Goal: Task Accomplishment & Management: Use online tool/utility

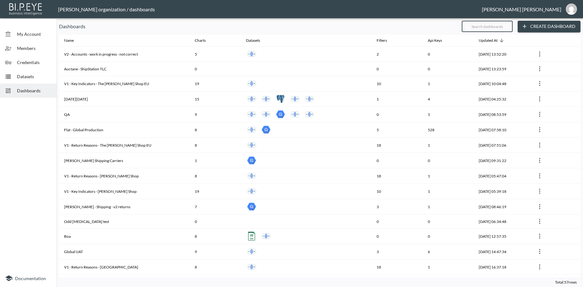
click at [476, 26] on input "text" at bounding box center [487, 27] width 51 height 16
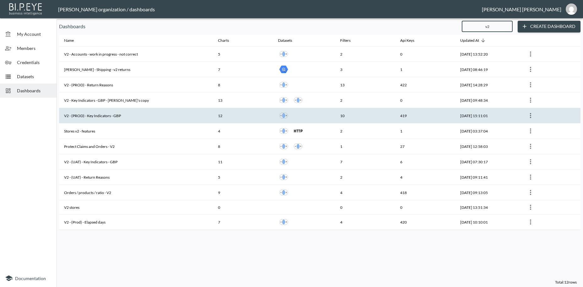
type input "v2"
click at [115, 117] on th "V2 - (PROD) - Key Indicators - GBP" at bounding box center [136, 115] width 154 height 15
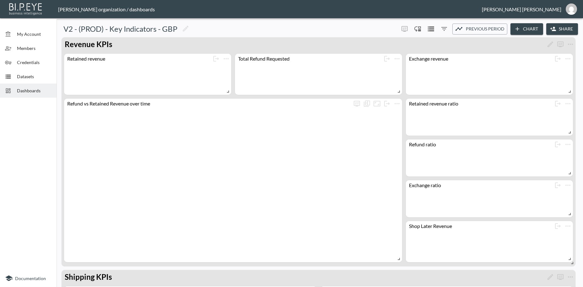
click at [568, 25] on button "Share" at bounding box center [562, 29] width 32 height 12
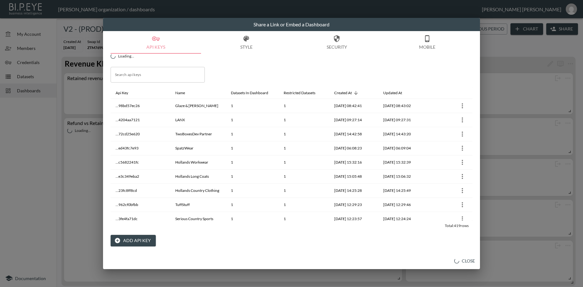
click at [132, 241] on button "Add API Key" at bounding box center [133, 241] width 45 height 12
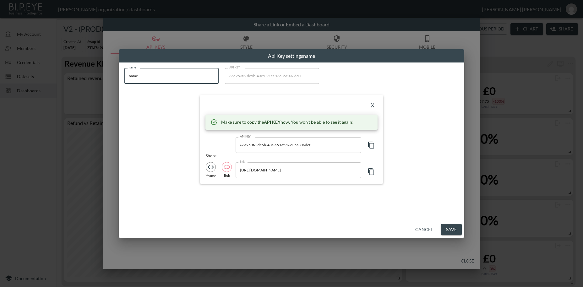
drag, startPoint x: 145, startPoint y: 76, endPoint x: 103, endPoint y: 72, distance: 42.6
click at [124, 72] on input "name" at bounding box center [171, 76] width 94 height 16
paste input "Deiji Studios [GEOGRAPHIC_DATA]"
type input "Deiji Studios [GEOGRAPHIC_DATA]"
click at [373, 147] on icon "button" at bounding box center [371, 145] width 8 height 8
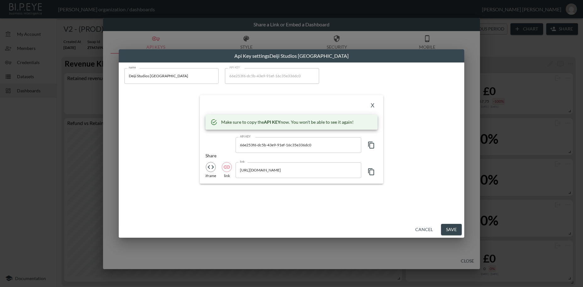
click at [373, 147] on icon "button" at bounding box center [371, 145] width 8 height 8
click at [373, 105] on button "X" at bounding box center [372, 106] width 10 height 10
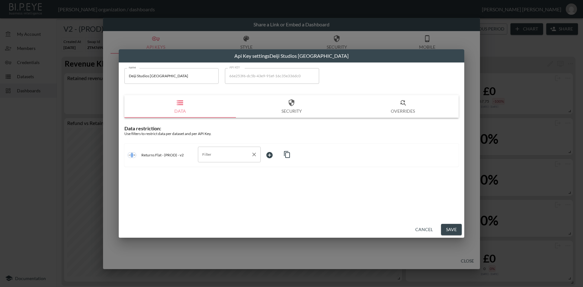
click at [204, 152] on input "Filter" at bounding box center [225, 154] width 48 height 10
click at [210, 171] on span "swap_id" at bounding box center [229, 170] width 53 height 6
type input "swap_id"
click at [272, 155] on body "BI.P.EYE, Interactive Analytics Dashboards - app [PERSON_NAME] organization / d…" at bounding box center [291, 143] width 583 height 287
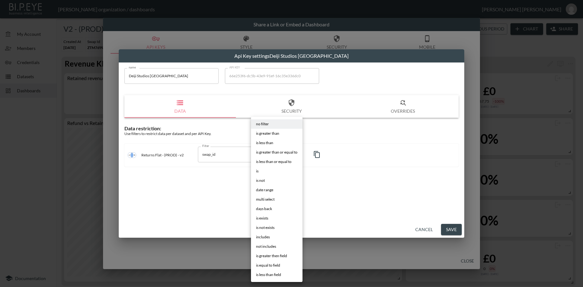
click at [261, 171] on li "is" at bounding box center [277, 170] width 52 height 9
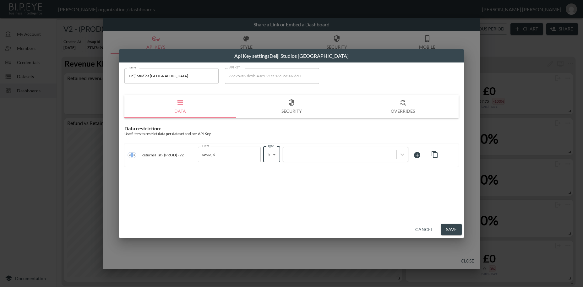
type input "is"
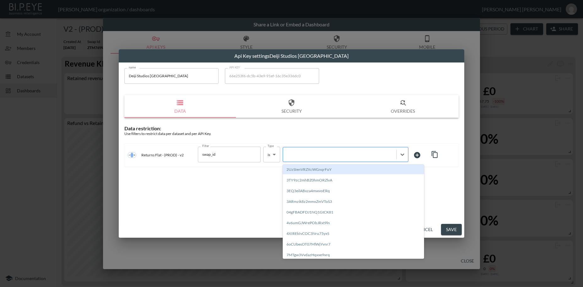
click at [307, 155] on div at bounding box center [339, 154] width 107 height 6
paste input "xGSleEaIM9ddG86G8mm7"
type input "xGSleEaIM9ddG86G8mm7"
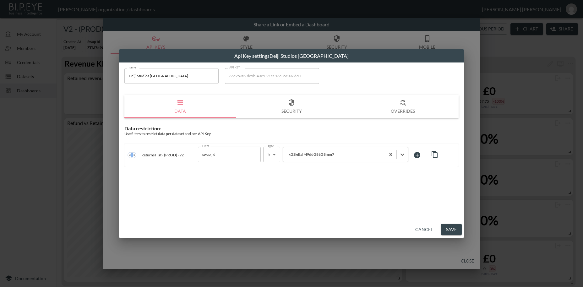
click at [449, 227] on button "Save" at bounding box center [451, 230] width 21 height 12
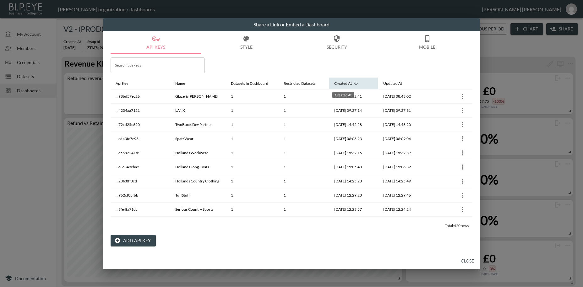
click at [349, 81] on div "Created At" at bounding box center [343, 84] width 18 height 8
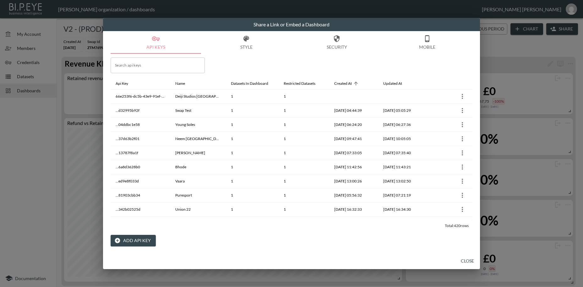
click at [472, 262] on button "Close" at bounding box center [467, 261] width 20 height 12
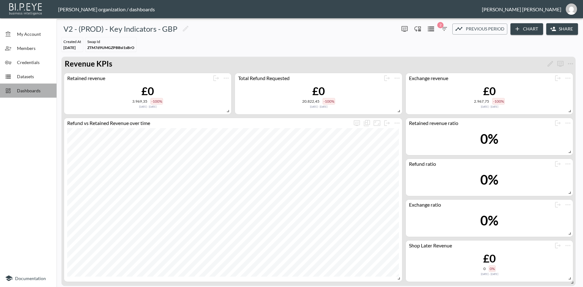
click at [30, 90] on span "Dashboards" at bounding box center [34, 90] width 35 height 7
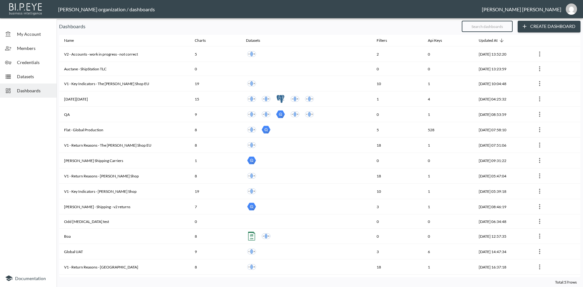
click at [472, 25] on input "text" at bounding box center [487, 27] width 51 height 16
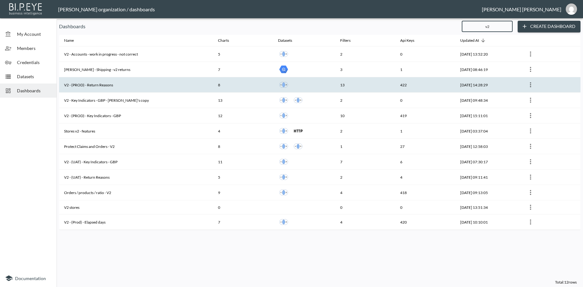
type input "v2"
click at [89, 86] on th "V2 - (PROD) - Return Reasons" at bounding box center [136, 84] width 154 height 15
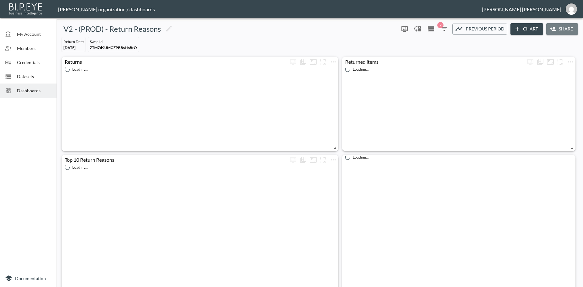
click at [563, 30] on button "Share" at bounding box center [562, 29] width 32 height 12
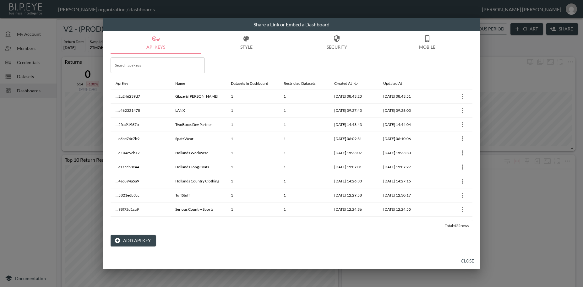
click at [136, 241] on button "Add API Key" at bounding box center [133, 241] width 45 height 12
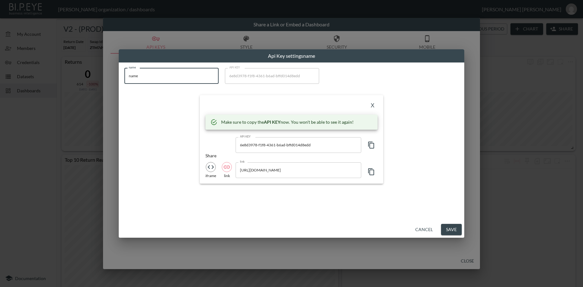
drag, startPoint x: 138, startPoint y: 75, endPoint x: 116, endPoint y: 69, distance: 22.8
click at [124, 69] on input "name" at bounding box center [171, 76] width 94 height 16
paste input "Deiji Studios [GEOGRAPHIC_DATA]"
type input "Deiji Studios [GEOGRAPHIC_DATA]"
click at [370, 145] on icon "button" at bounding box center [371, 145] width 6 height 7
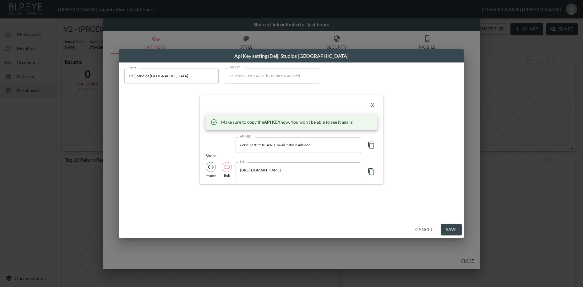
click at [370, 145] on icon "button" at bounding box center [371, 145] width 6 height 7
click at [372, 107] on button "X" at bounding box center [372, 106] width 10 height 10
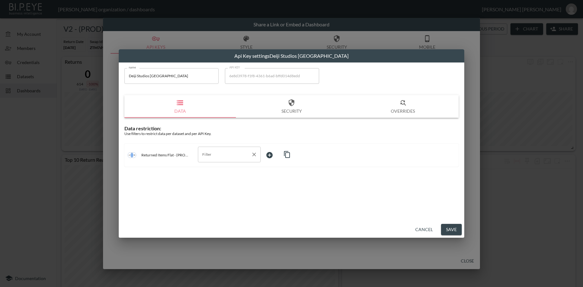
click at [202, 152] on input "Filter" at bounding box center [225, 154] width 48 height 10
click at [212, 173] on li "swap_id" at bounding box center [229, 169] width 63 height 9
type input "swap_id"
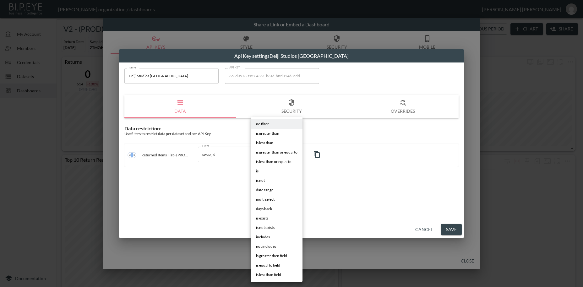
click at [266, 153] on body "BI.P.EYE, Interactive Analytics Dashboards - app [PERSON_NAME] organization / d…" at bounding box center [291, 143] width 583 height 287
click at [256, 172] on li "is" at bounding box center [277, 170] width 52 height 9
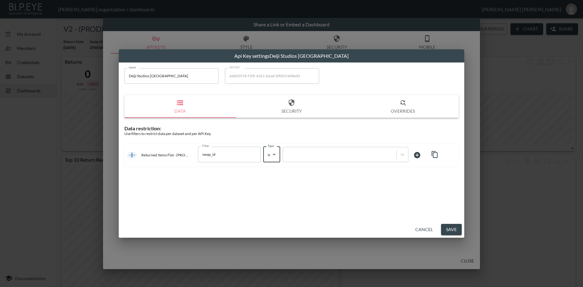
type input "is"
click at [313, 154] on div at bounding box center [339, 154] width 107 height 6
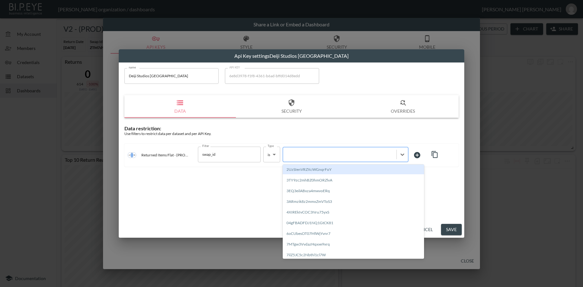
paste input "xGSleEaIM9ddG86G8mm7"
type input "xGSleEaIM9ddG86G8mm7"
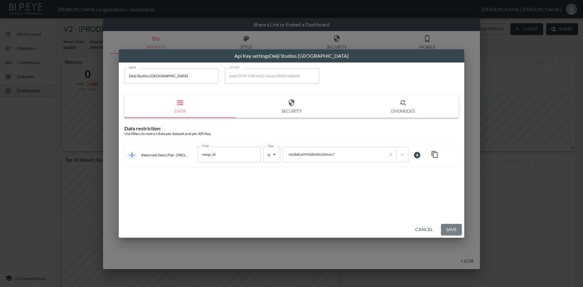
click at [451, 229] on button "Save" at bounding box center [451, 230] width 21 height 12
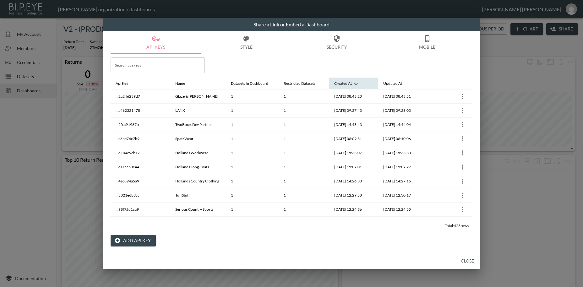
click at [354, 84] on icon at bounding box center [356, 84] width 6 height 6
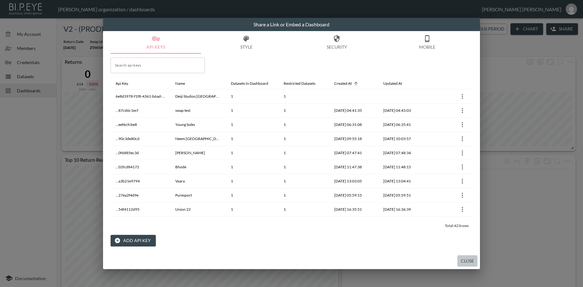
click at [467, 262] on button "Close" at bounding box center [467, 261] width 20 height 12
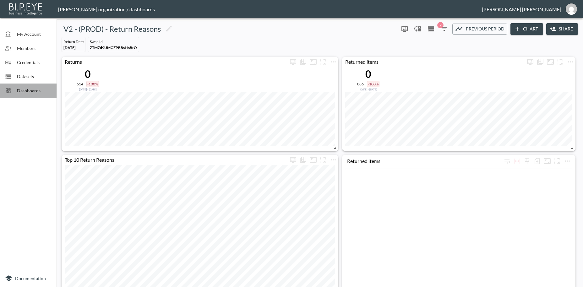
click at [33, 88] on span "Dashboards" at bounding box center [34, 90] width 35 height 7
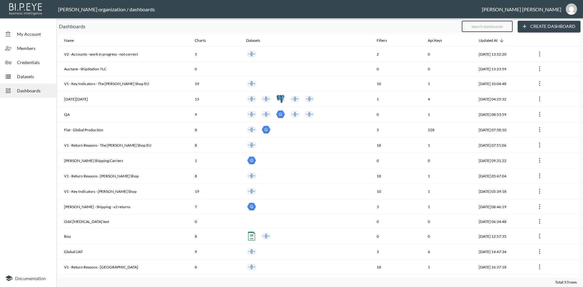
click at [491, 26] on input "text" at bounding box center [487, 27] width 51 height 16
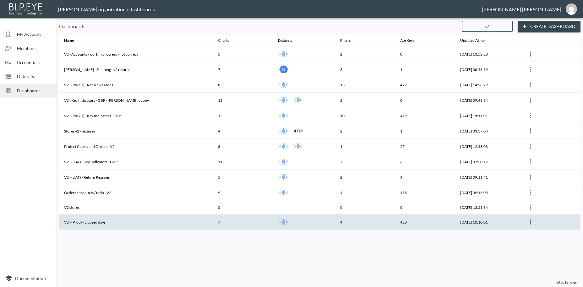
type input "v2"
click at [88, 220] on th "V2 - (Prod) - Elapsed days" at bounding box center [136, 221] width 154 height 15
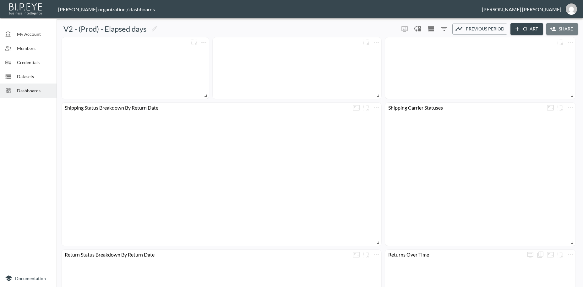
click at [556, 29] on icon "button" at bounding box center [553, 29] width 6 height 6
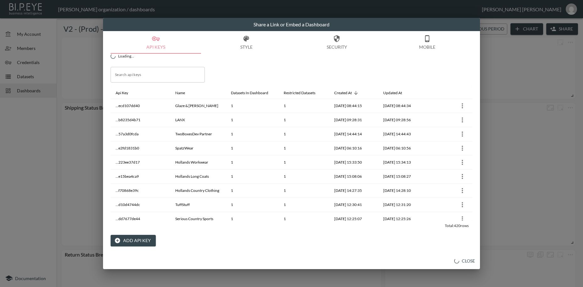
click at [133, 235] on button "Add API Key" at bounding box center [133, 241] width 45 height 12
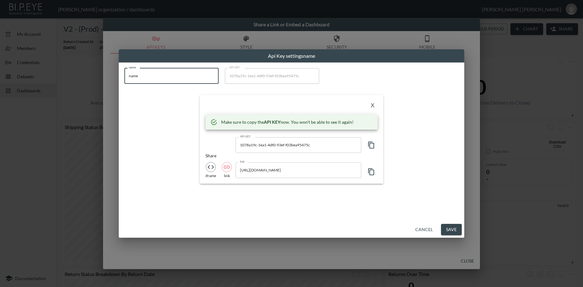
drag, startPoint x: 140, startPoint y: 73, endPoint x: 125, endPoint y: 72, distance: 15.1
click at [125, 72] on input "name" at bounding box center [171, 76] width 94 height 16
paste input "Deiji Studios [GEOGRAPHIC_DATA]"
type input "Deiji Studios [GEOGRAPHIC_DATA]"
click at [372, 143] on icon "button" at bounding box center [371, 145] width 8 height 8
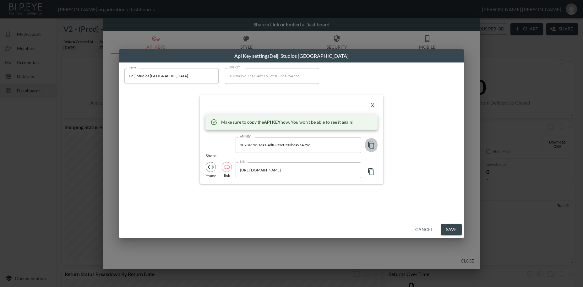
click at [372, 143] on icon "button" at bounding box center [371, 145] width 8 height 8
click at [374, 106] on button "X" at bounding box center [372, 106] width 10 height 10
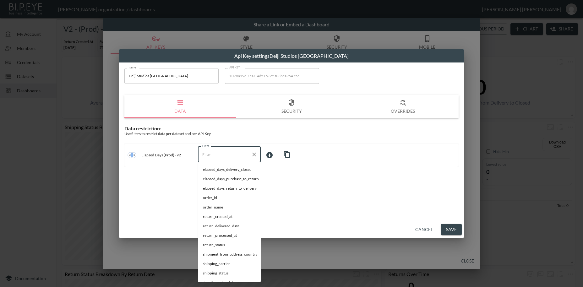
click at [212, 156] on input "Filter" at bounding box center [225, 154] width 48 height 10
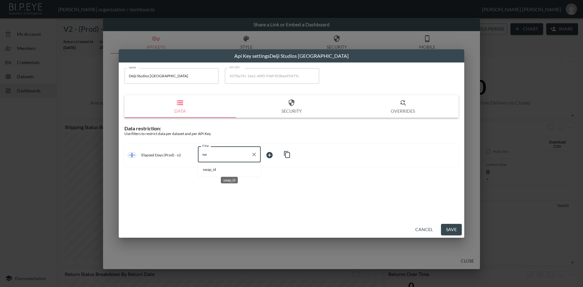
click at [209, 170] on span "swap_id" at bounding box center [229, 170] width 53 height 6
type input "swap_id"
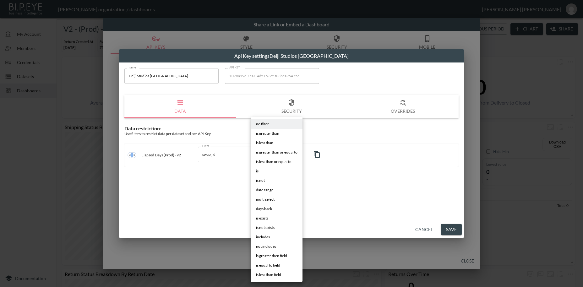
click at [273, 153] on body "BI.P.EYE, Interactive Analytics Dashboards - app [PERSON_NAME] organization / d…" at bounding box center [291, 143] width 583 height 287
click at [262, 172] on li "is" at bounding box center [277, 170] width 52 height 9
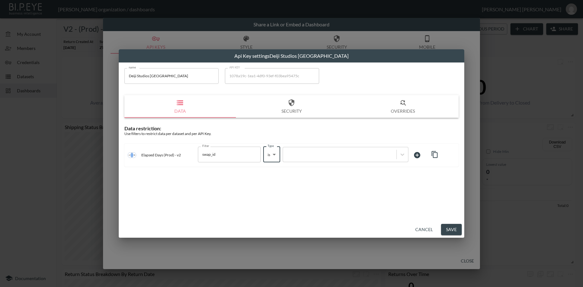
type input "is"
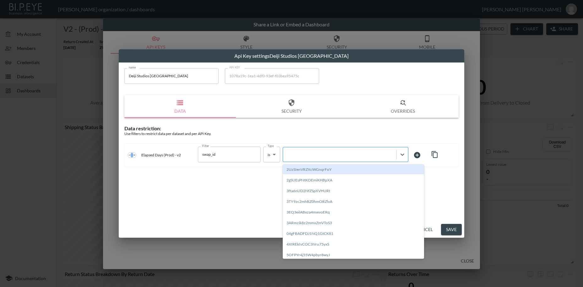
click at [313, 155] on div at bounding box center [339, 154] width 107 height 6
paste input "xGSleEaIM9ddG86G8mm7"
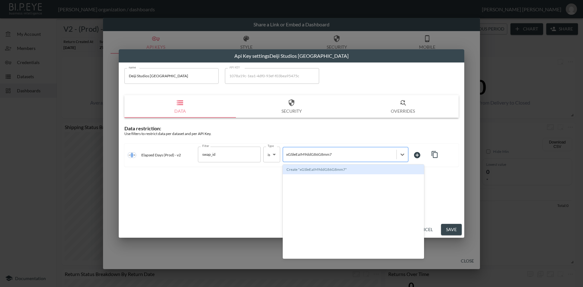
type input "xGSleEaIM9ddG86G8mm7"
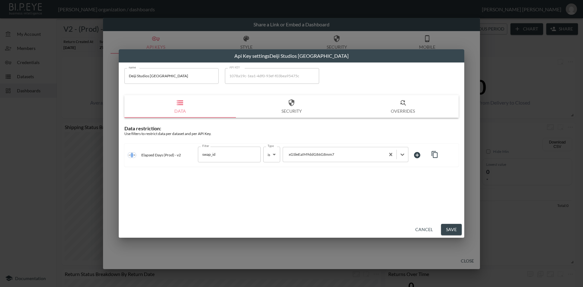
click at [457, 229] on button "Save" at bounding box center [451, 230] width 21 height 12
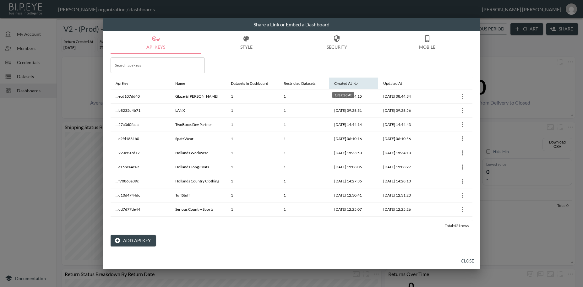
click at [346, 83] on div "Created At" at bounding box center [343, 84] width 18 height 8
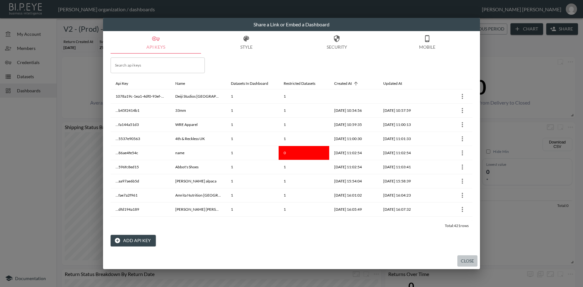
click at [467, 261] on button "Close" at bounding box center [467, 261] width 20 height 12
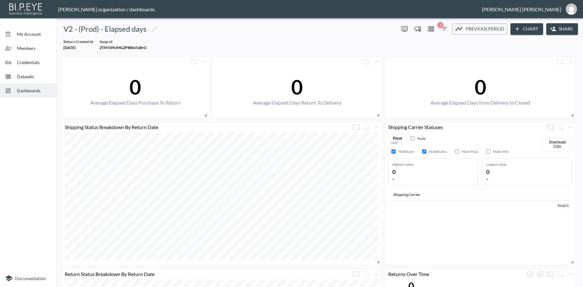
click at [34, 89] on span "Dashboards" at bounding box center [34, 90] width 35 height 7
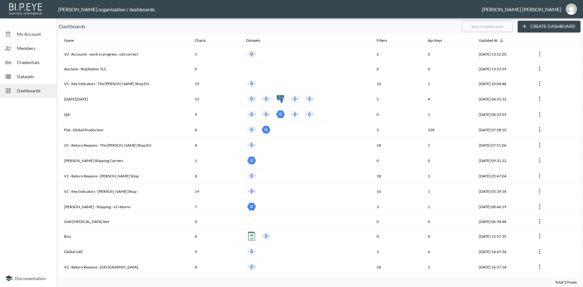
click at [478, 27] on input "text" at bounding box center [487, 27] width 51 height 16
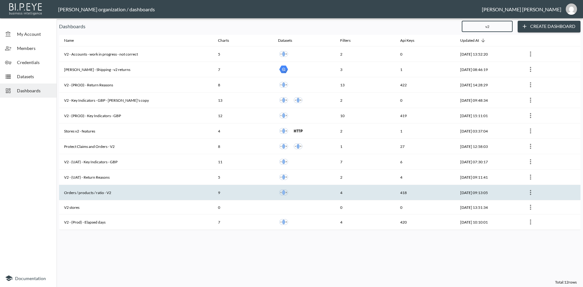
type input "v2"
click at [118, 195] on th "Orders / products / ratio - V2" at bounding box center [136, 192] width 154 height 15
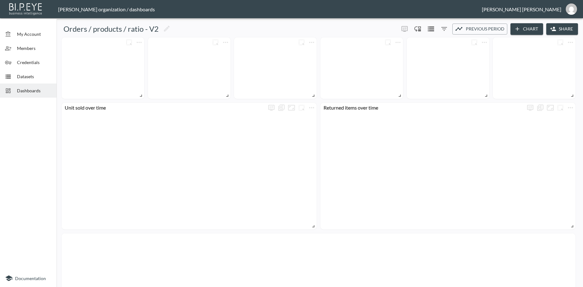
click at [562, 28] on button "Share" at bounding box center [562, 29] width 32 height 12
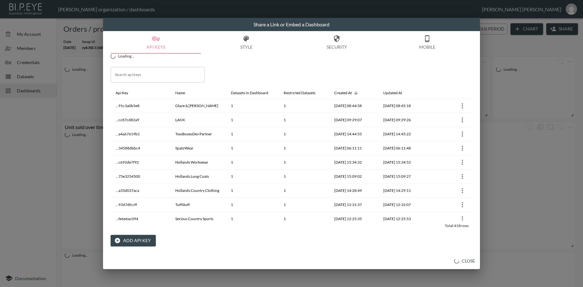
click at [144, 243] on button "Add API Key" at bounding box center [133, 241] width 45 height 12
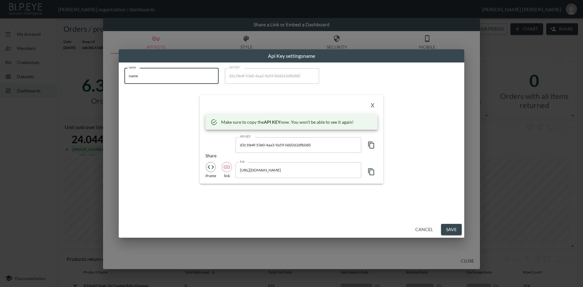
drag, startPoint x: 144, startPoint y: 75, endPoint x: 129, endPoint y: 105, distance: 32.7
click at [124, 70] on input "name" at bounding box center [171, 76] width 94 height 16
paste input "Deiji Studios [GEOGRAPHIC_DATA]"
type input "Deiji Studios [GEOGRAPHIC_DATA]"
click at [371, 145] on icon "button" at bounding box center [371, 145] width 8 height 8
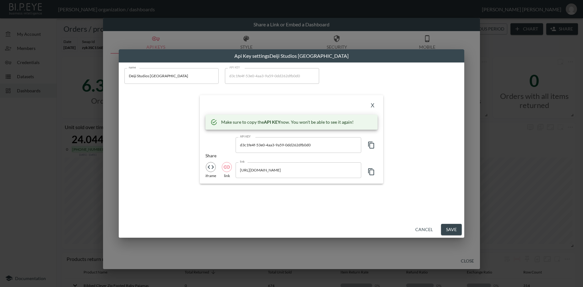
click at [371, 145] on icon "button" at bounding box center [371, 145] width 8 height 8
click at [369, 105] on button "X" at bounding box center [372, 106] width 10 height 10
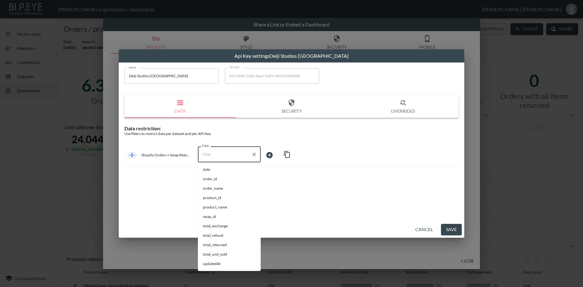
click at [213, 156] on input "Filter" at bounding box center [225, 154] width 48 height 10
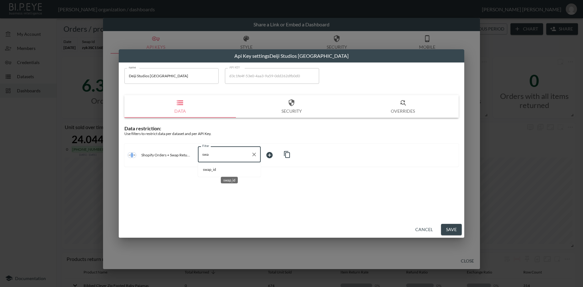
click at [214, 171] on span "swap_id" at bounding box center [229, 170] width 53 height 6
type input "swap_id"
click at [272, 155] on body "BI.P.EYE, Interactive Analytics Dashboards - app [PERSON_NAME] organization / d…" at bounding box center [291, 143] width 583 height 287
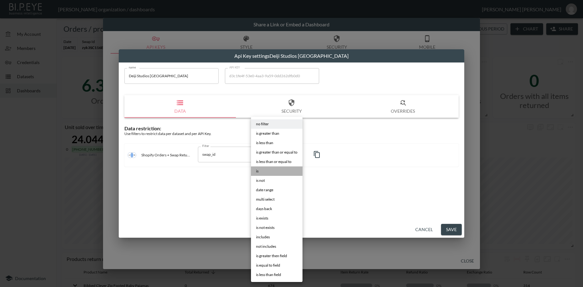
click at [260, 172] on li "is" at bounding box center [277, 170] width 52 height 9
type input "is"
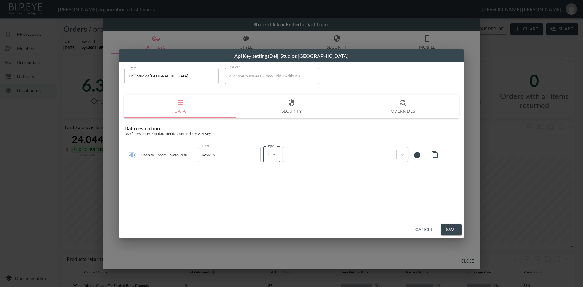
click at [294, 152] on div at bounding box center [339, 154] width 107 height 6
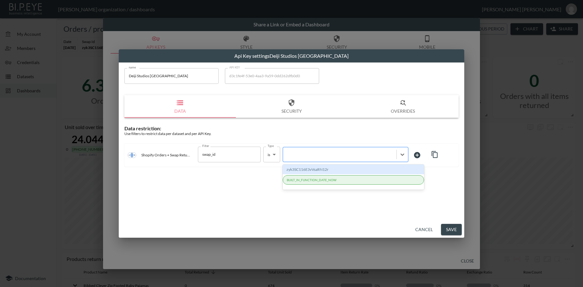
paste input "xGSleEaIM9ddG86G8mm7"
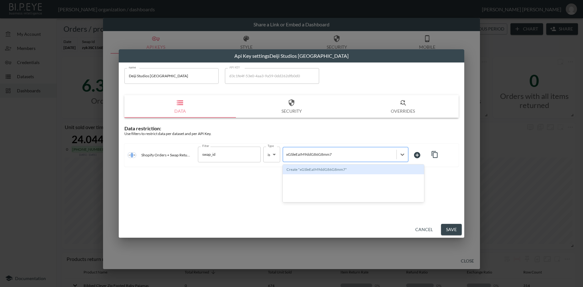
type input "xGSleEaIM9ddG86G8mm7"
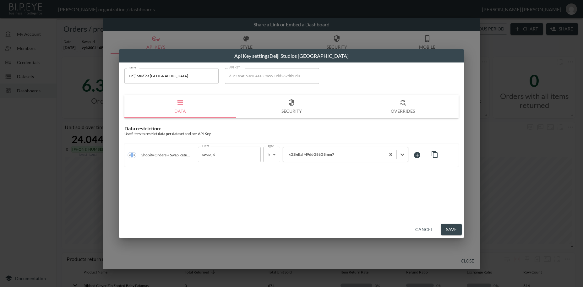
click at [458, 229] on button "Save" at bounding box center [451, 230] width 21 height 12
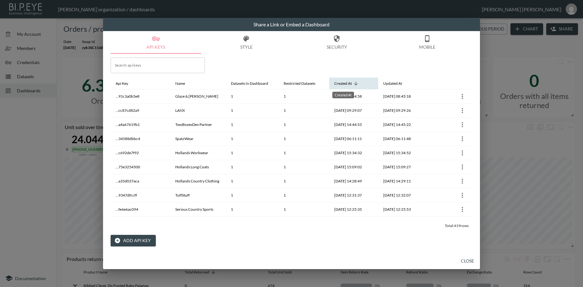
click at [341, 85] on div "Created At" at bounding box center [343, 84] width 18 height 8
click at [465, 262] on button "Close" at bounding box center [467, 261] width 20 height 12
